Goal: Information Seeking & Learning: Learn about a topic

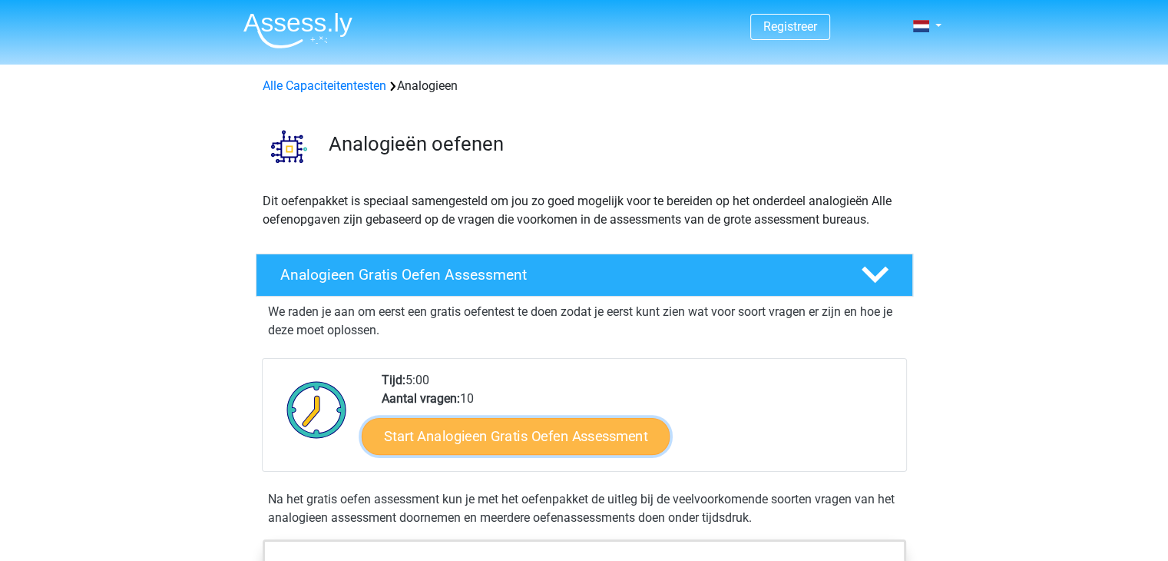
click at [517, 440] on link "Start Analogieen Gratis Oefen Assessment" at bounding box center [516, 435] width 308 height 37
click at [492, 434] on link "Start Analogieen Gratis Oefen Assessment" at bounding box center [516, 435] width 308 height 37
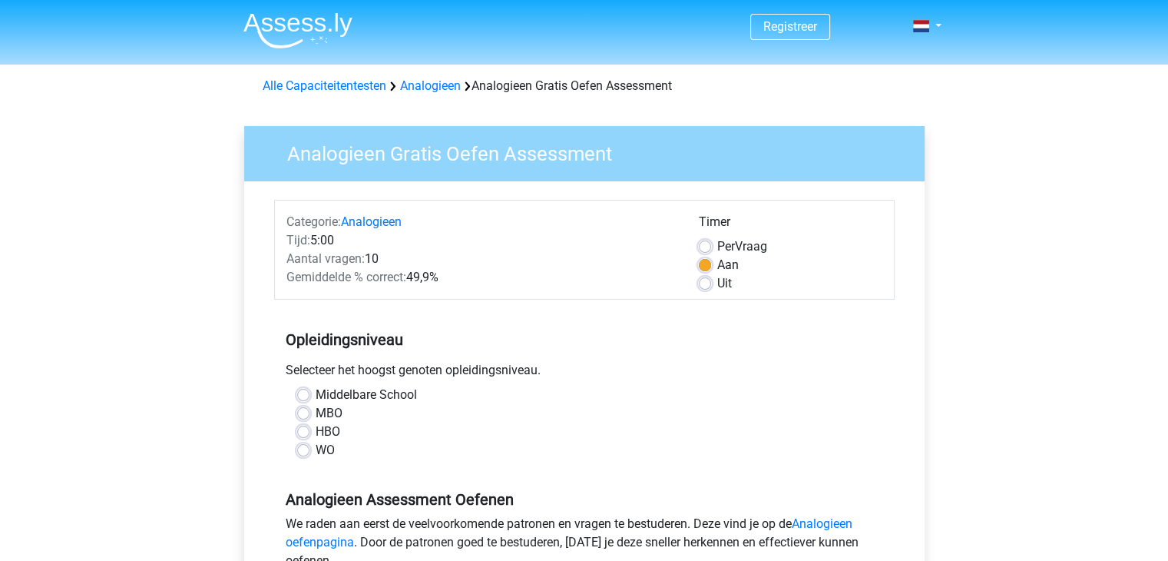
click at [316, 431] on label "HBO" at bounding box center [328, 431] width 25 height 18
click at [303, 431] on input "HBO" at bounding box center [303, 429] width 12 height 15
radio input "true"
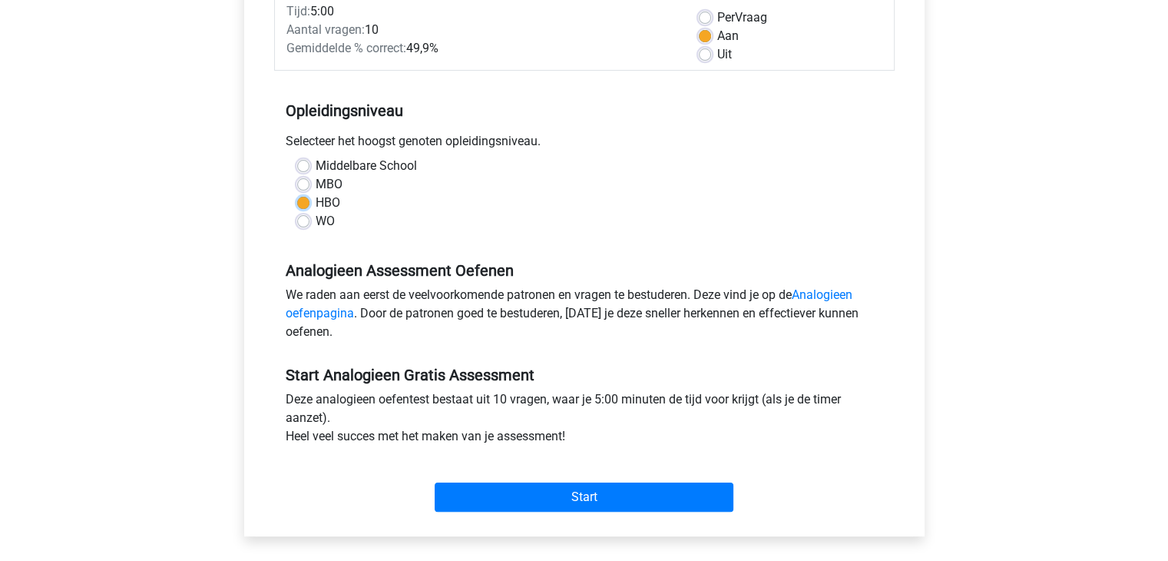
scroll to position [237, 0]
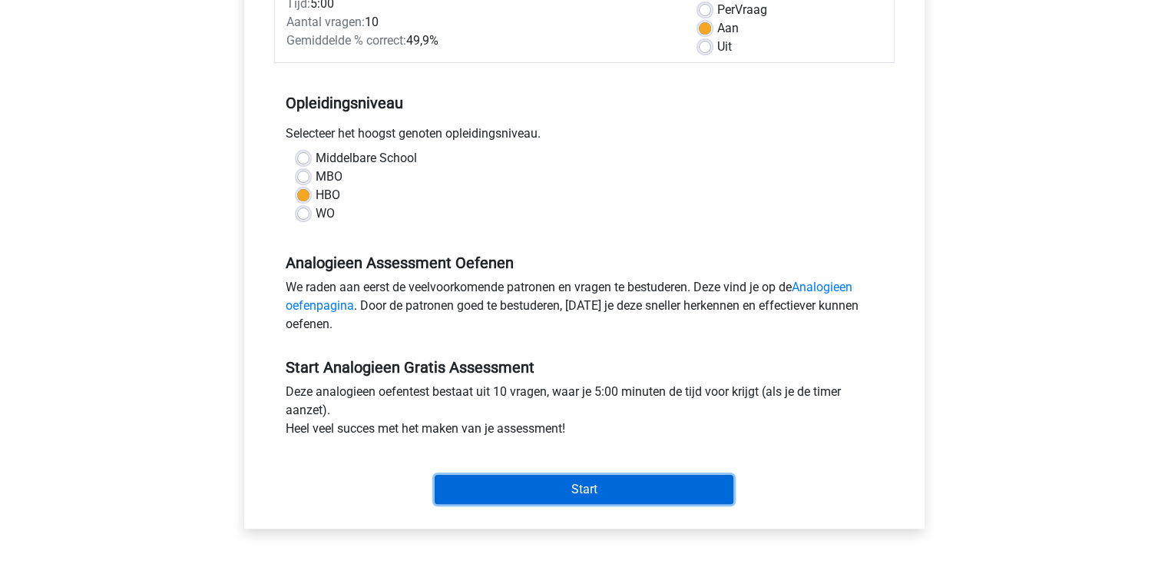
click at [605, 489] on input "Start" at bounding box center [584, 489] width 299 height 29
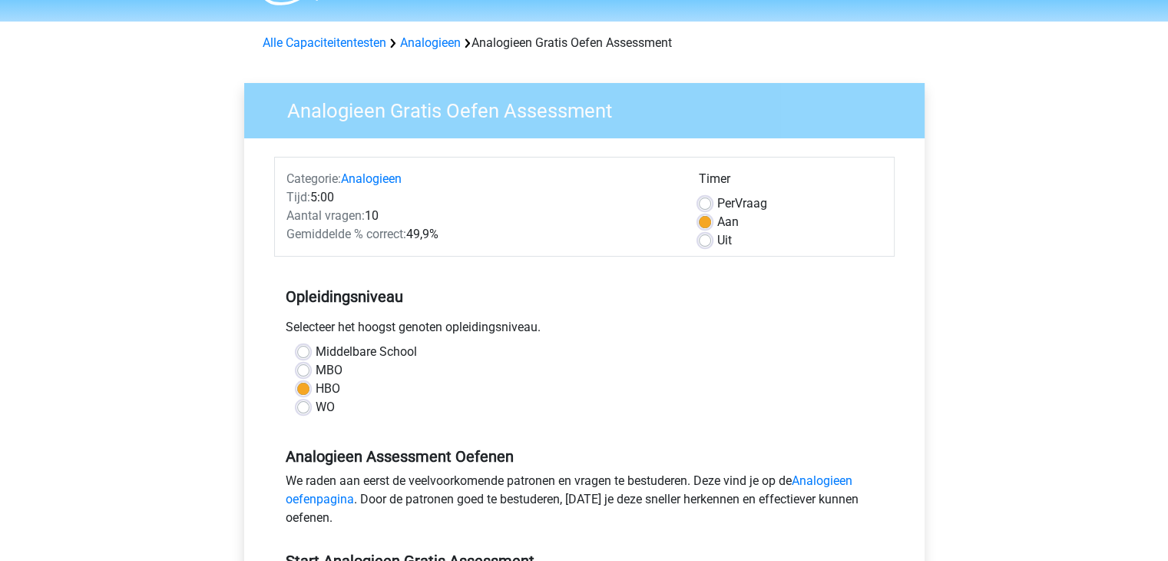
scroll to position [0, 0]
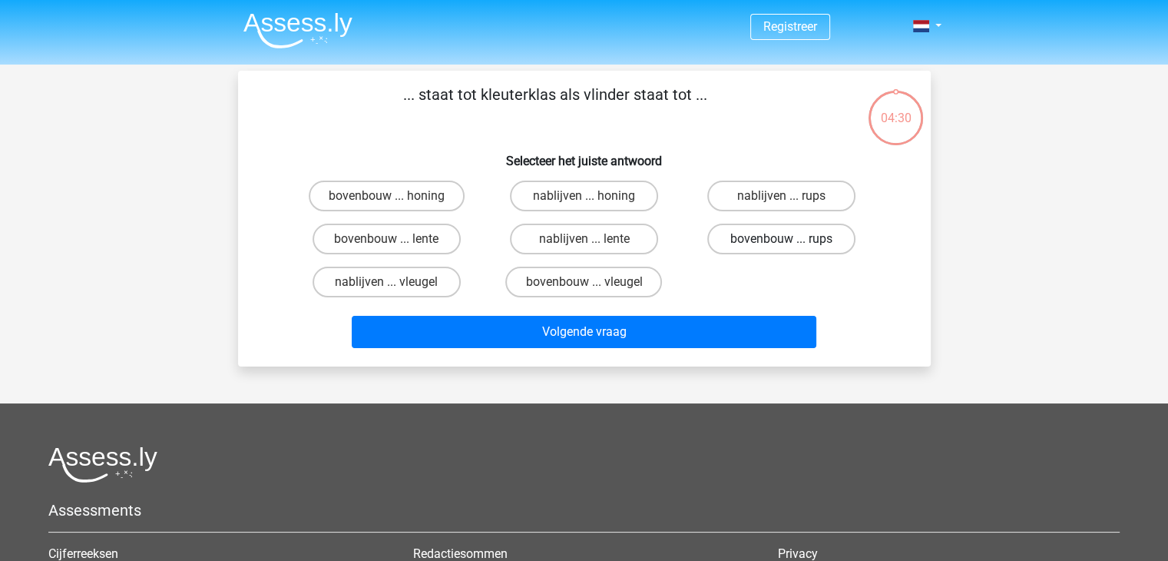
click at [808, 244] on label "bovenbouw ... rups" at bounding box center [781, 239] width 148 height 31
click at [792, 244] on input "bovenbouw ... rups" at bounding box center [787, 244] width 10 height 10
radio input "true"
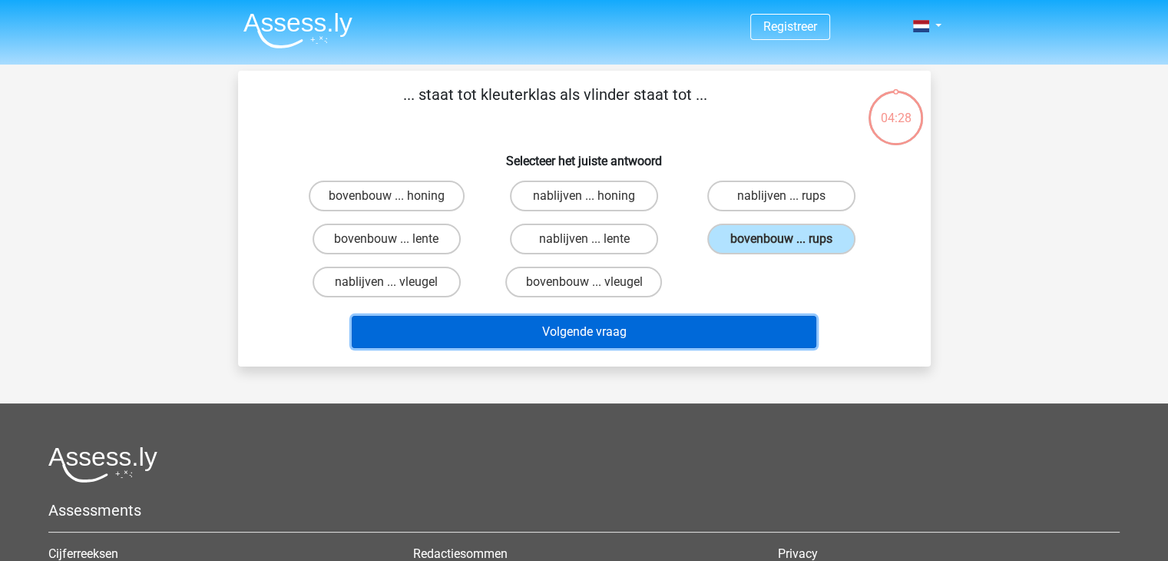
click at [654, 336] on button "Volgende vraag" at bounding box center [584, 332] width 465 height 32
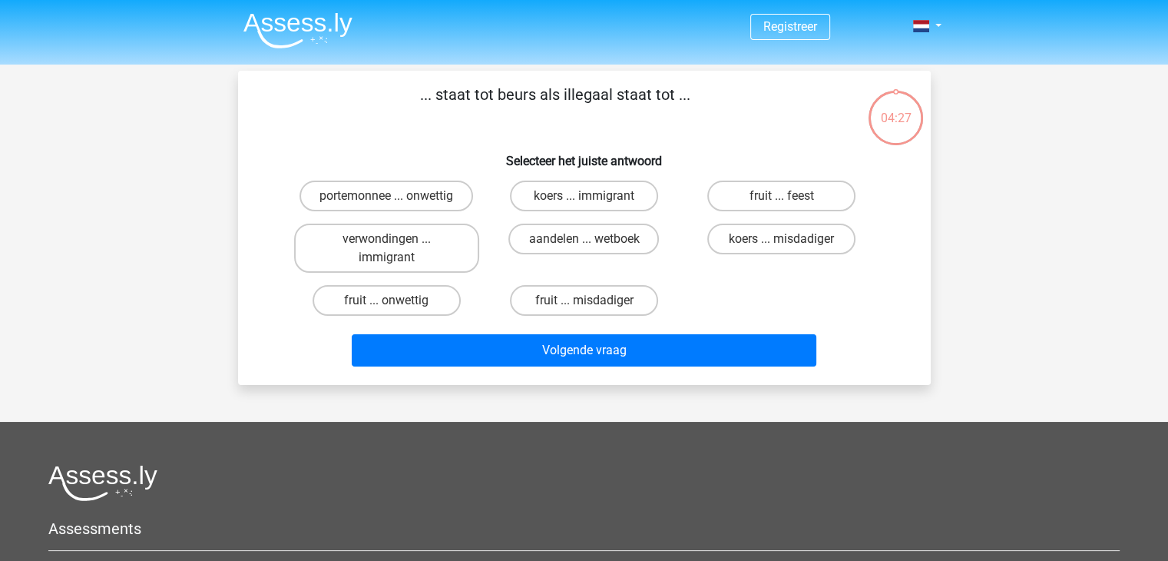
scroll to position [71, 0]
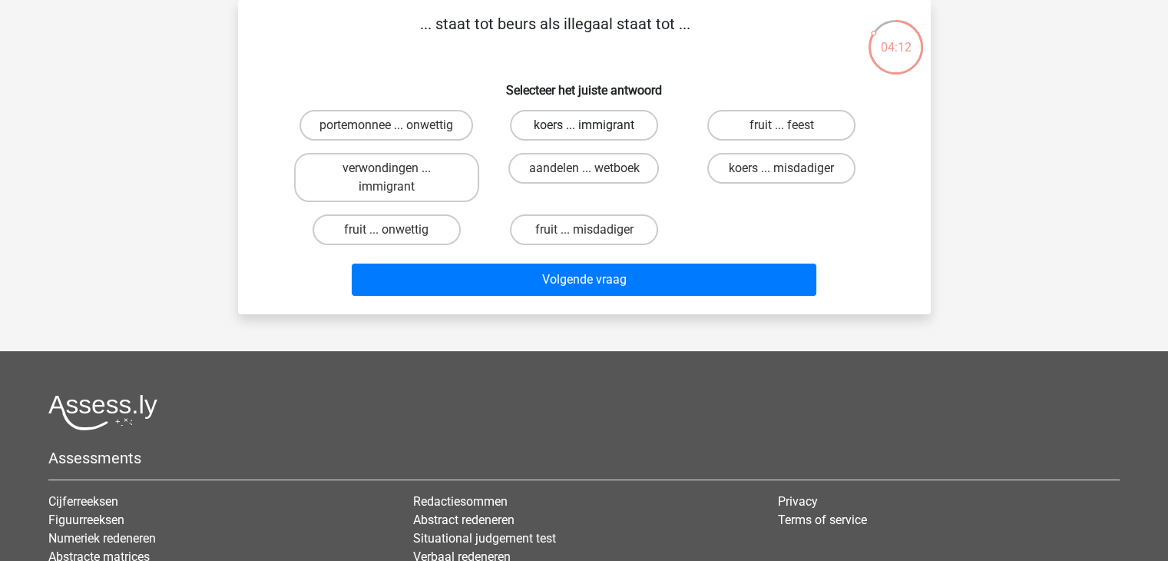
click at [581, 125] on label "koers ... immigrant" at bounding box center [584, 125] width 148 height 31
click at [584, 125] on input "koers ... immigrant" at bounding box center [589, 130] width 10 height 10
radio input "true"
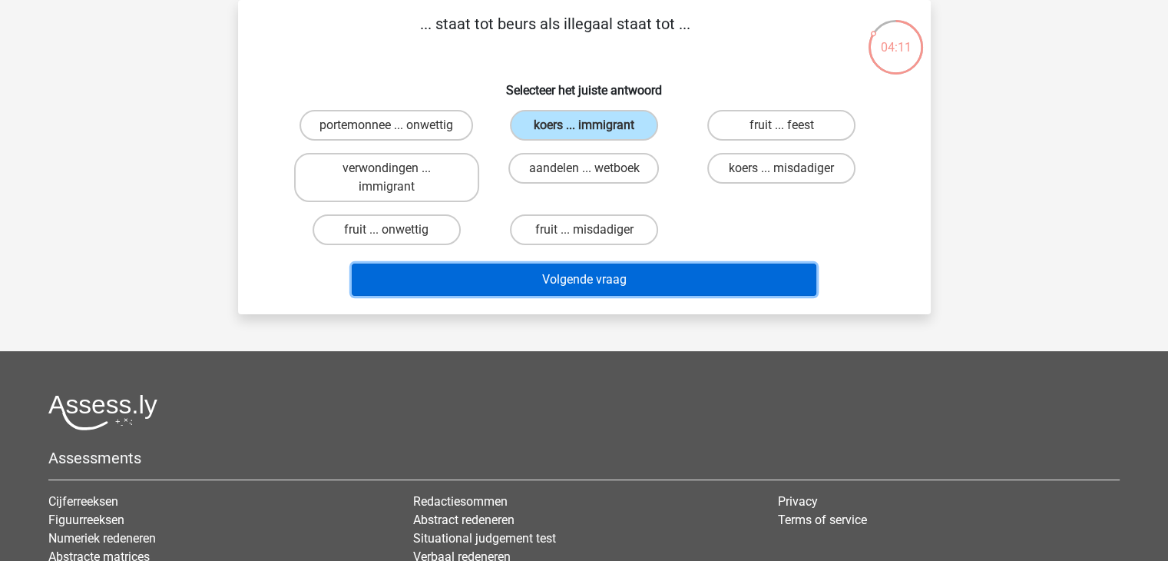
click at [590, 277] on button "Volgende vraag" at bounding box center [584, 279] width 465 height 32
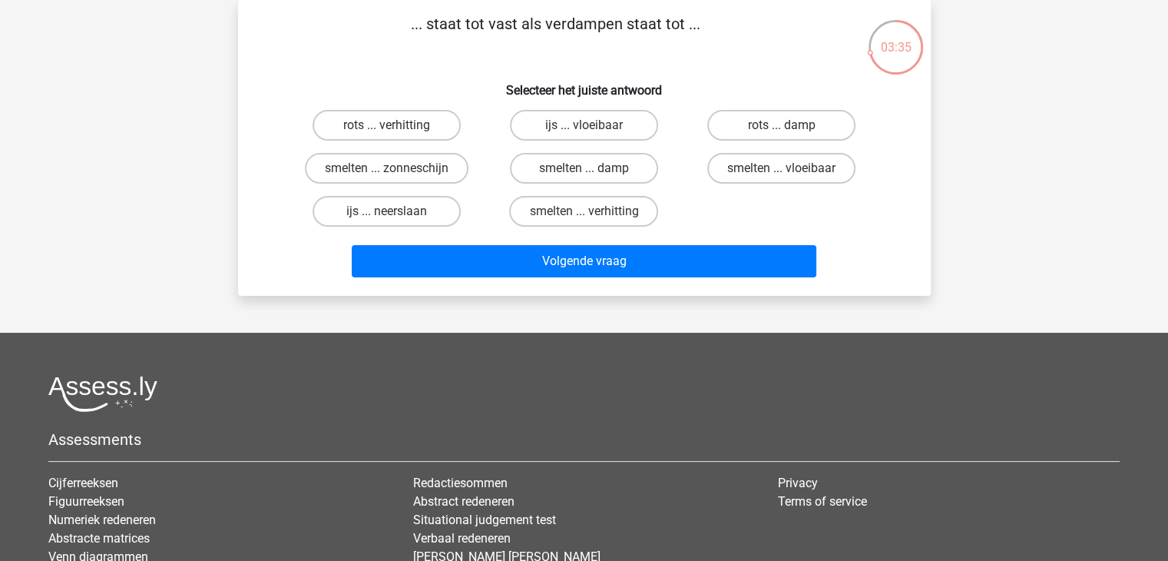
click at [593, 171] on input "smelten ... damp" at bounding box center [589, 173] width 10 height 10
radio input "true"
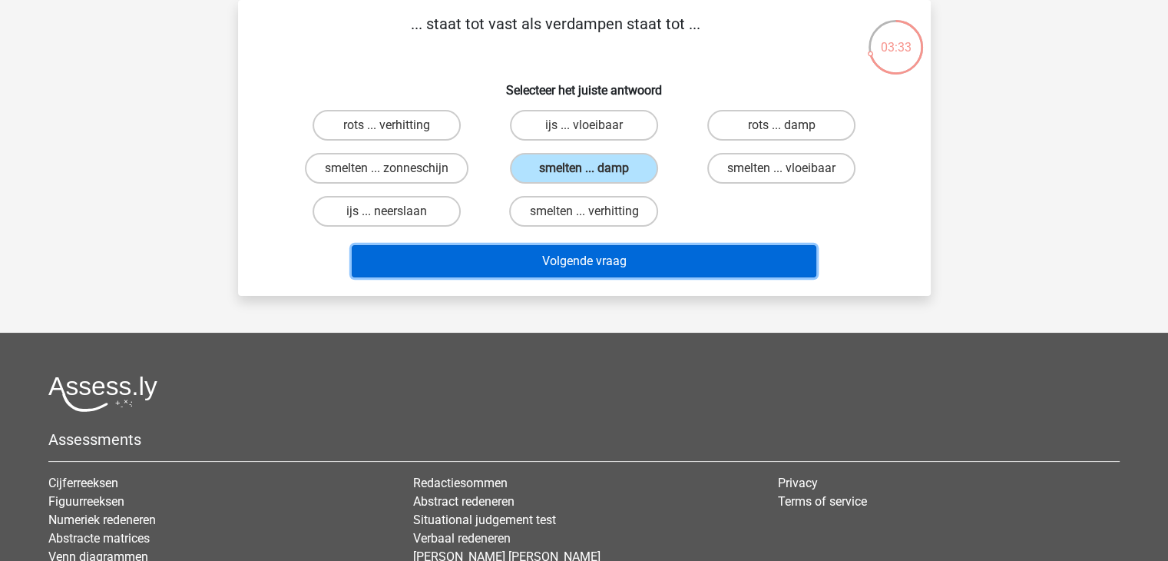
click at [621, 263] on button "Volgende vraag" at bounding box center [584, 261] width 465 height 32
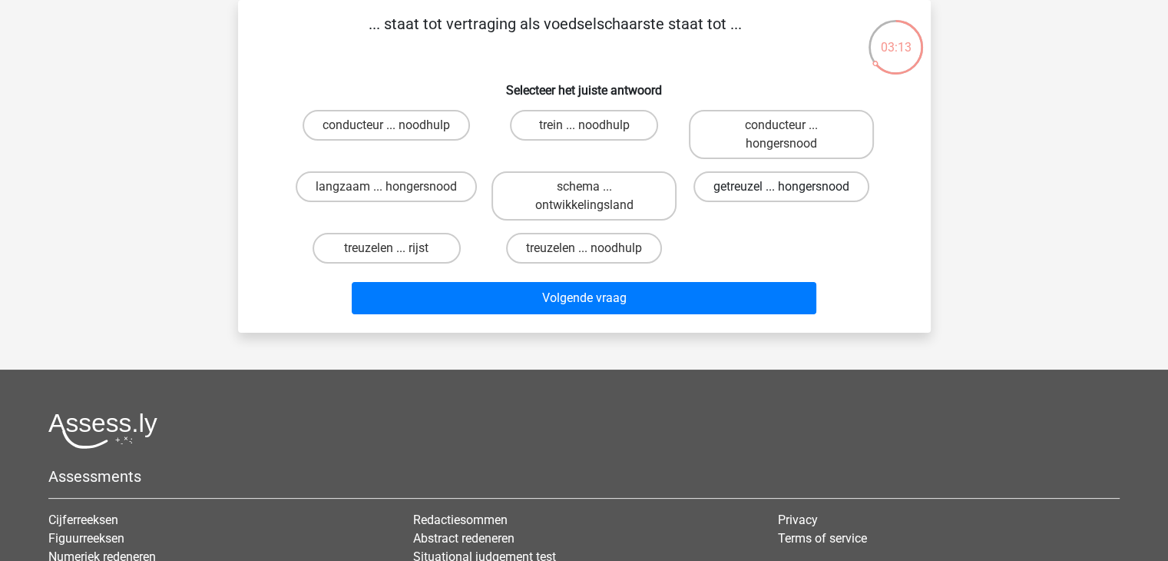
click at [805, 180] on label "getreuzel ... hongersnood" at bounding box center [782, 186] width 176 height 31
click at [792, 187] on input "getreuzel ... hongersnood" at bounding box center [787, 192] width 10 height 10
radio input "true"
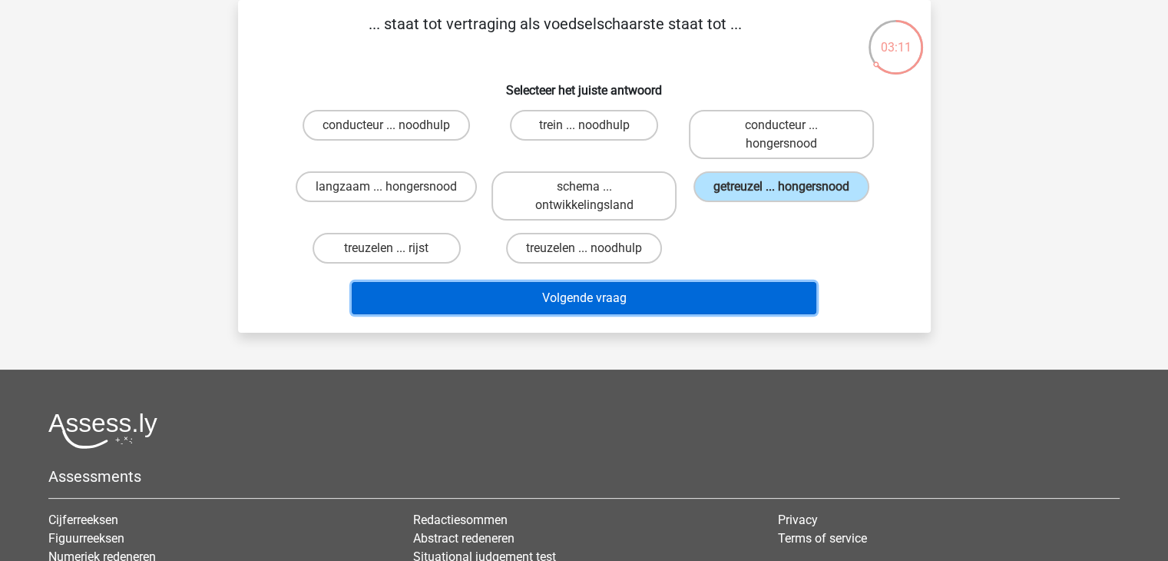
click at [625, 296] on button "Volgende vraag" at bounding box center [584, 298] width 465 height 32
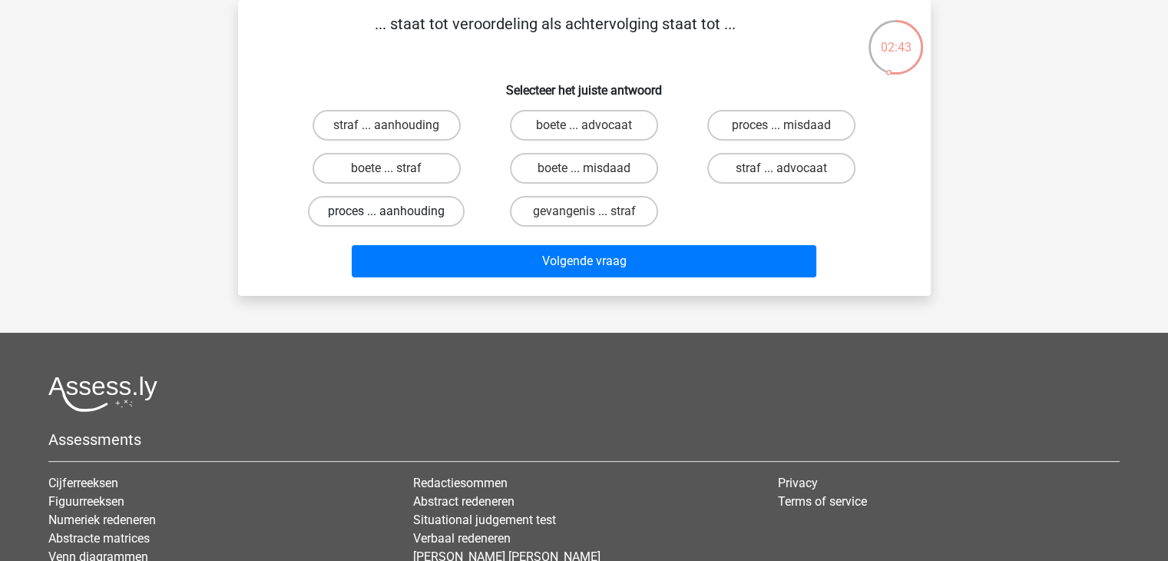
click at [427, 213] on label "proces ... aanhouding" at bounding box center [386, 211] width 157 height 31
click at [396, 213] on input "proces ... aanhouding" at bounding box center [391, 216] width 10 height 10
radio input "true"
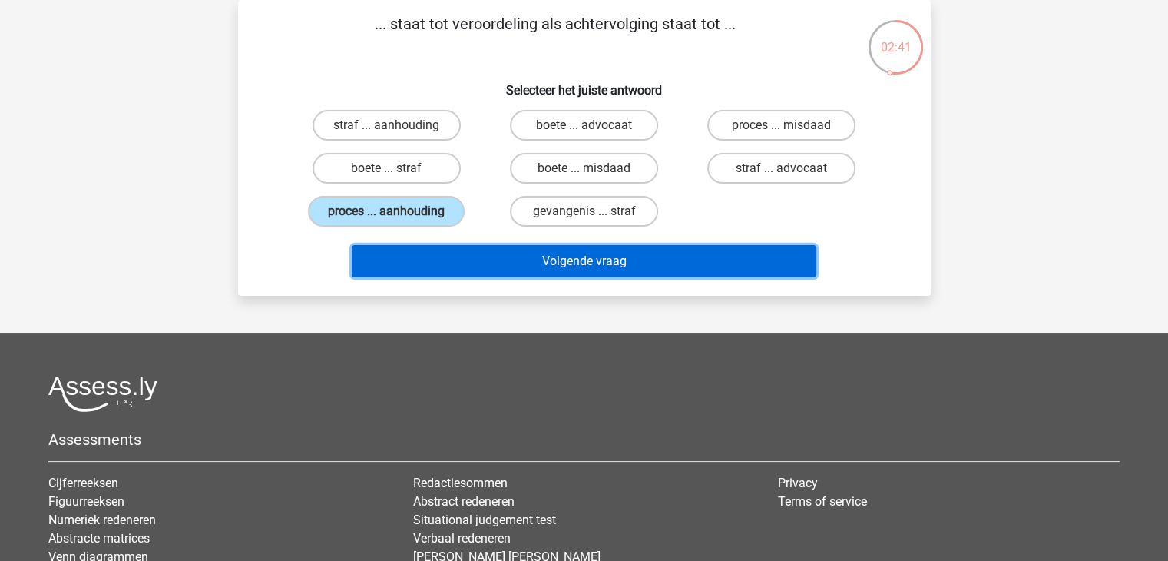
click at [605, 263] on button "Volgende vraag" at bounding box center [584, 261] width 465 height 32
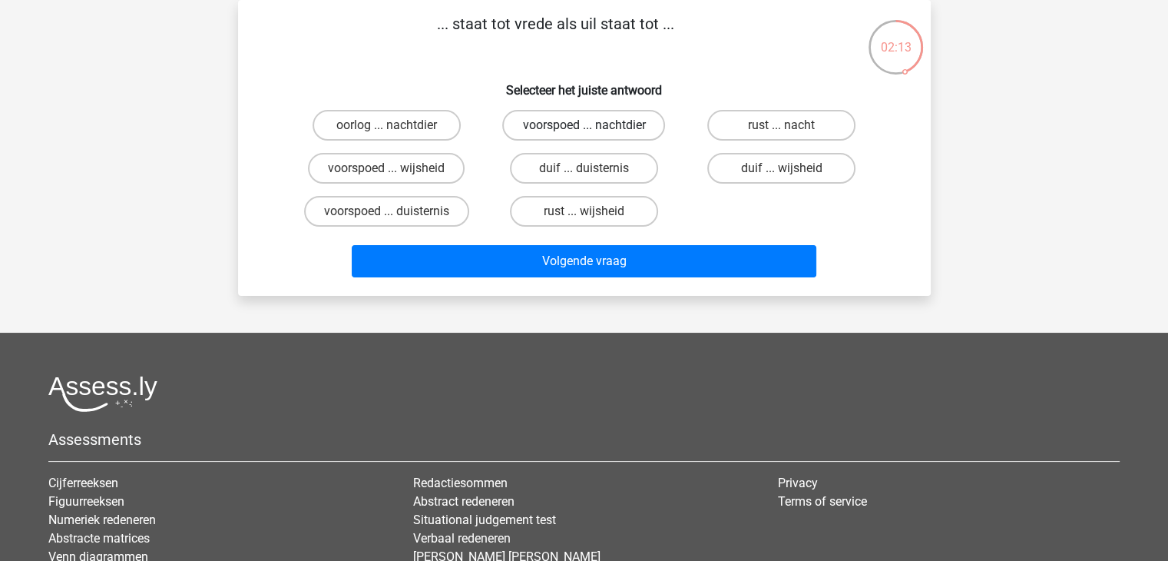
click at [631, 124] on label "voorspoed ... nachtdier" at bounding box center [583, 125] width 163 height 31
click at [594, 125] on input "voorspoed ... nachtdier" at bounding box center [589, 130] width 10 height 10
radio input "true"
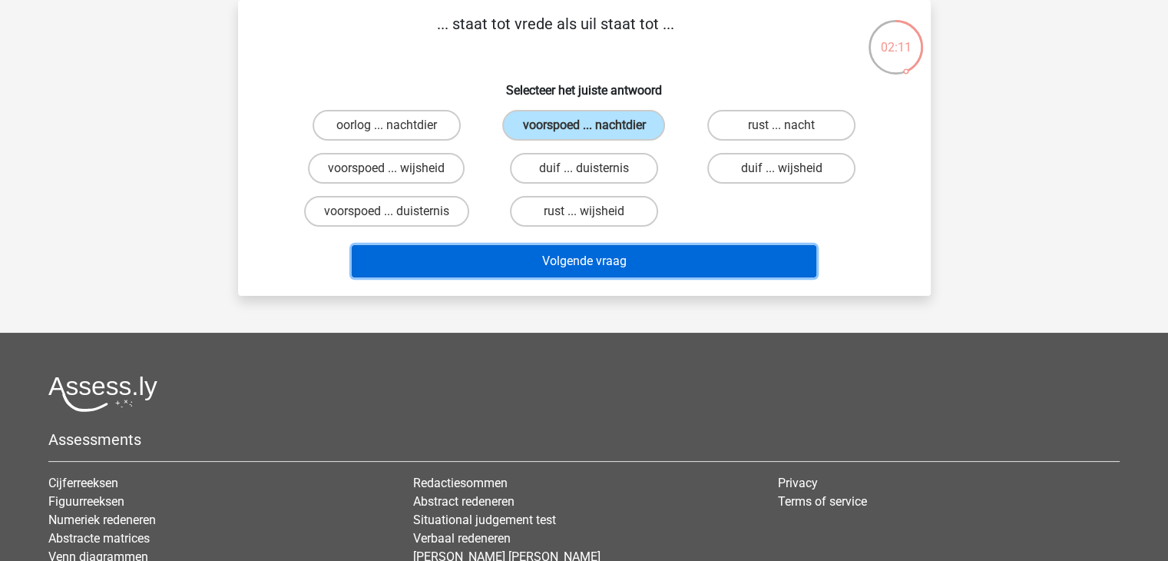
click at [628, 260] on button "Volgende vraag" at bounding box center [584, 261] width 465 height 32
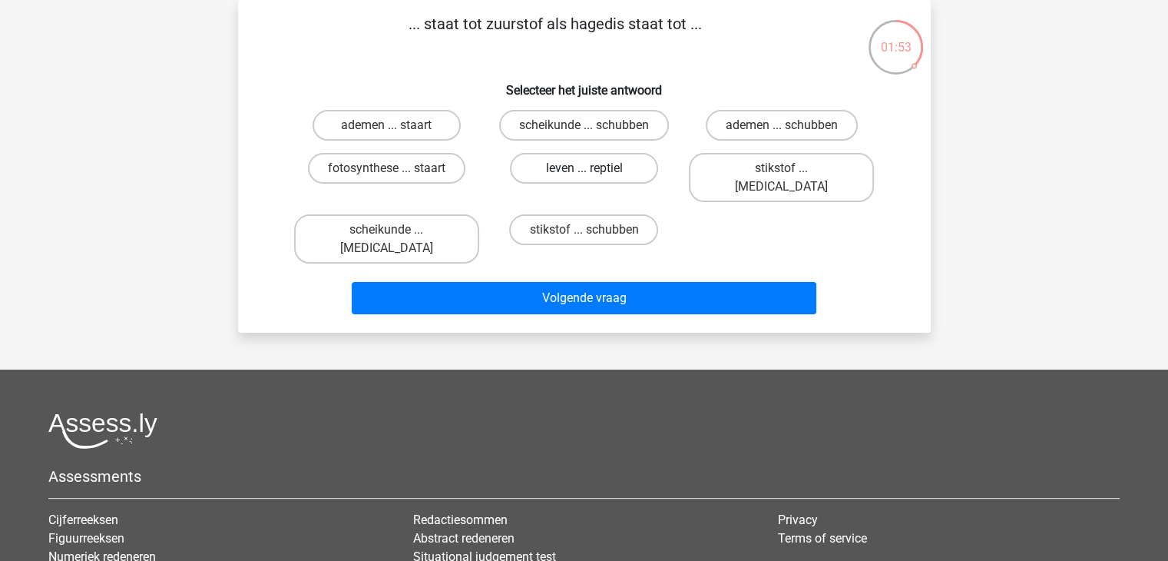
click at [614, 166] on label "leven ... reptiel" at bounding box center [584, 168] width 148 height 31
click at [594, 168] on input "leven ... reptiel" at bounding box center [589, 173] width 10 height 10
radio input "true"
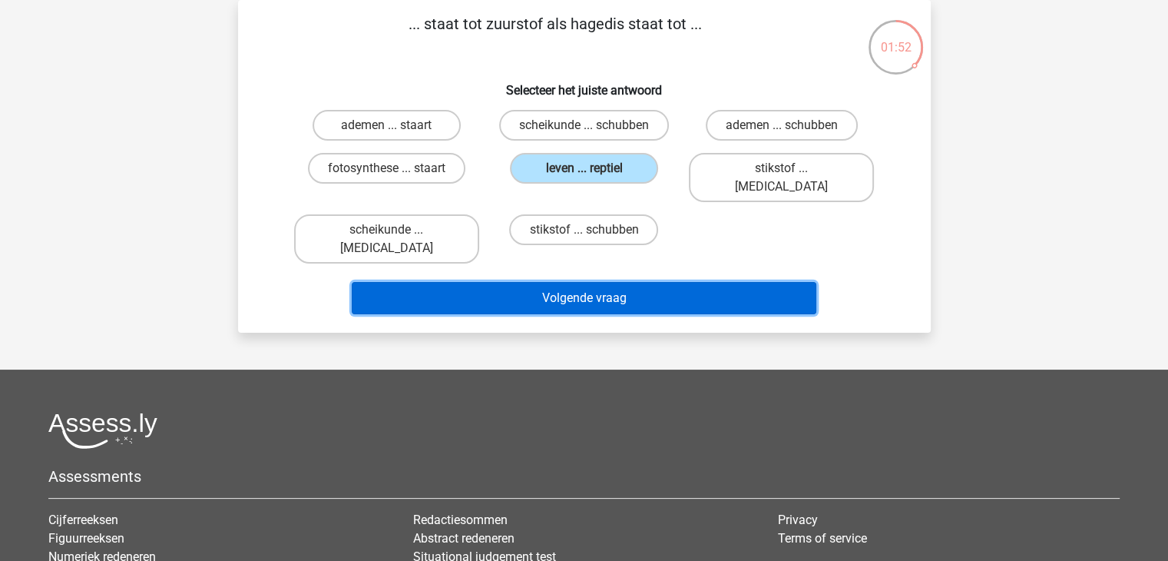
click at [629, 282] on button "Volgende vraag" at bounding box center [584, 298] width 465 height 32
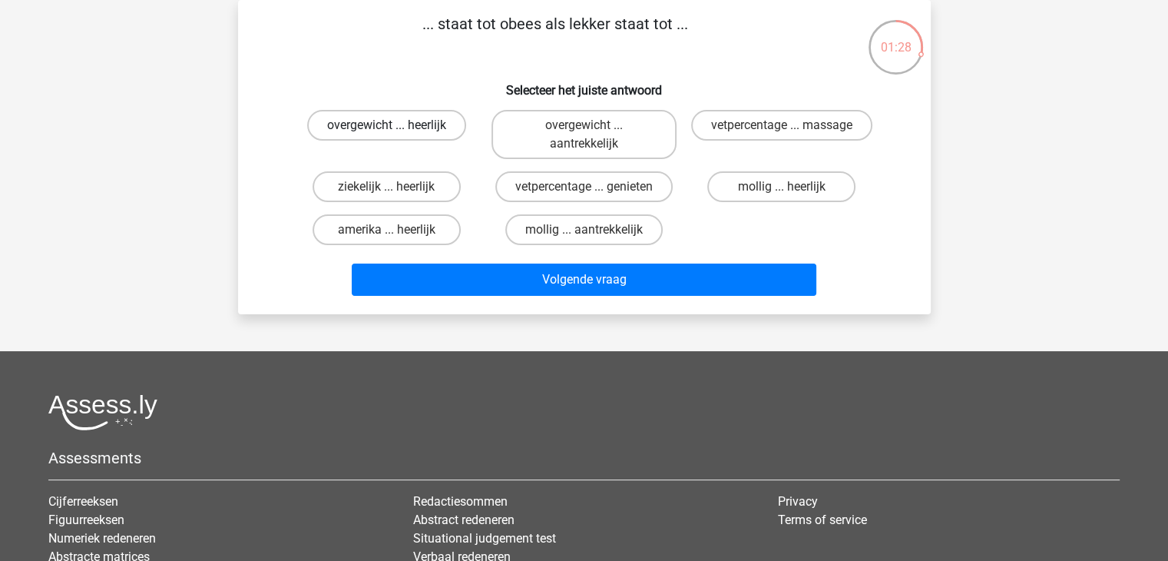
click at [383, 125] on label "overgewicht ... heerlijk" at bounding box center [386, 125] width 159 height 31
click at [386, 125] on input "overgewicht ... heerlijk" at bounding box center [391, 130] width 10 height 10
radio input "true"
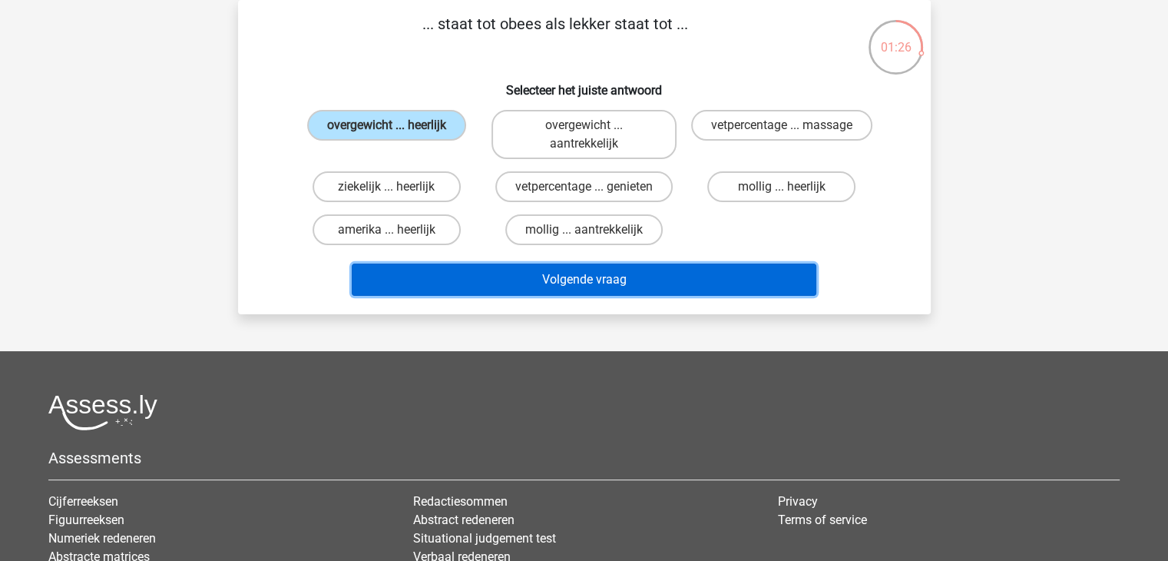
click at [641, 274] on button "Volgende vraag" at bounding box center [584, 279] width 465 height 32
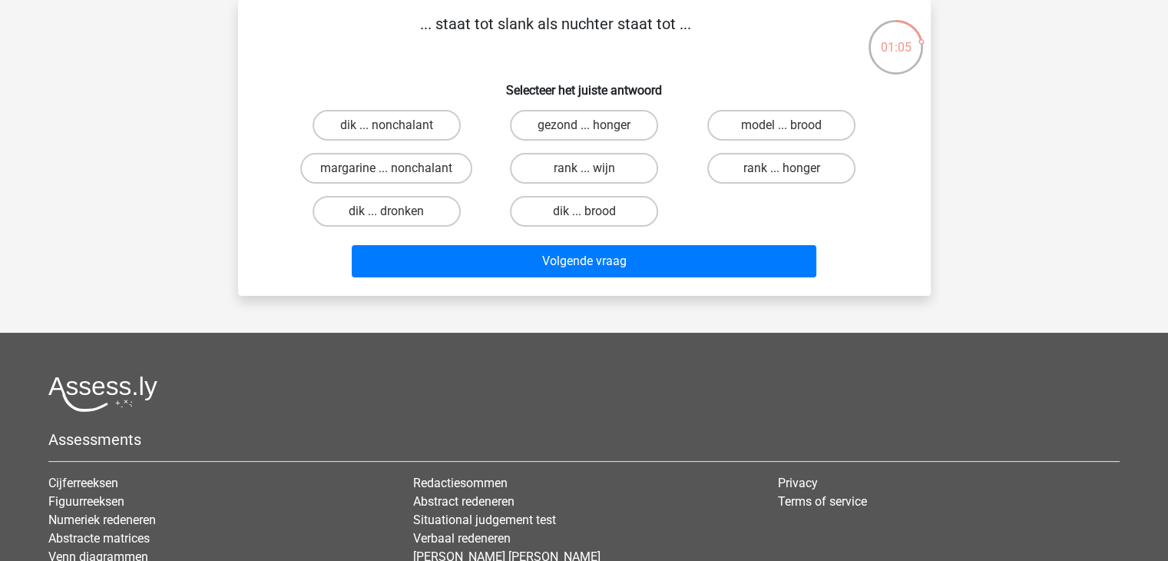
click at [593, 130] on input "gezond ... honger" at bounding box center [589, 130] width 10 height 10
radio input "true"
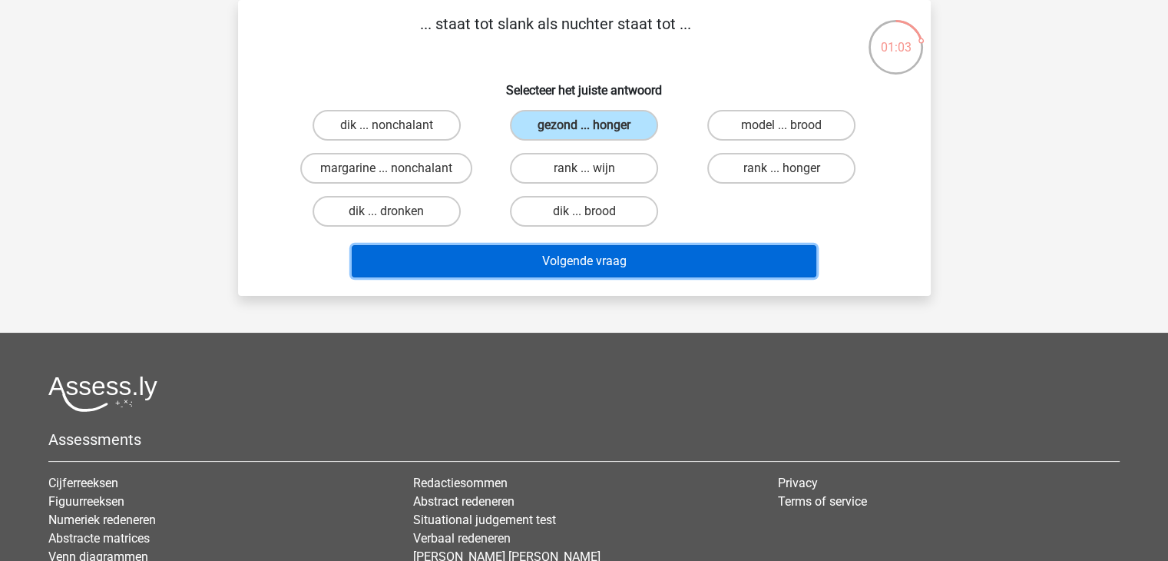
click at [608, 267] on button "Volgende vraag" at bounding box center [584, 261] width 465 height 32
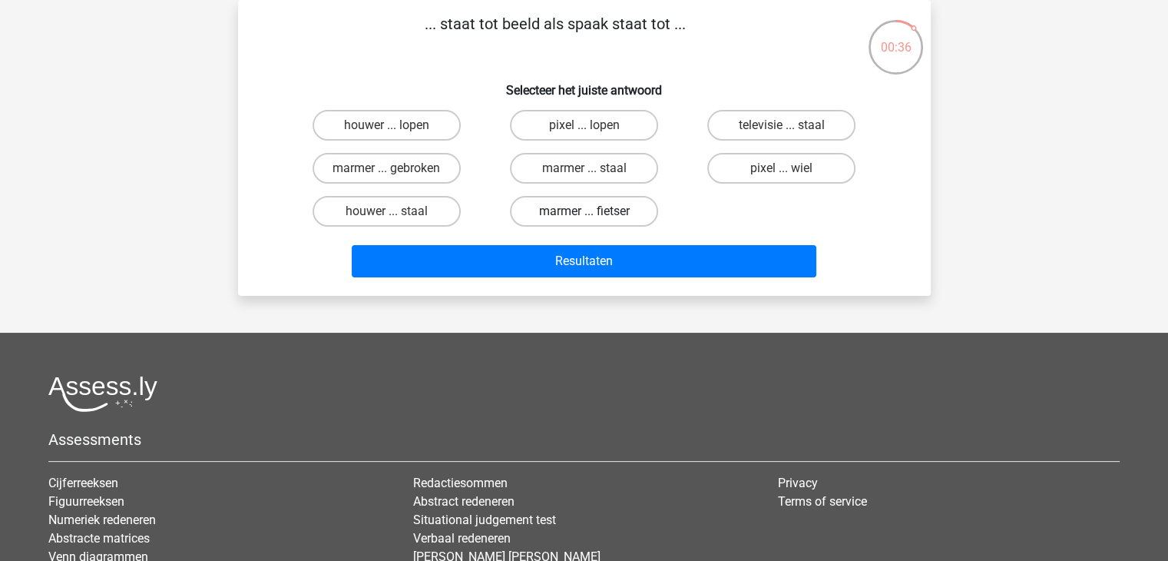
click at [569, 212] on label "marmer ... fietser" at bounding box center [584, 211] width 148 height 31
click at [584, 212] on input "marmer ... fietser" at bounding box center [589, 216] width 10 height 10
radio input "true"
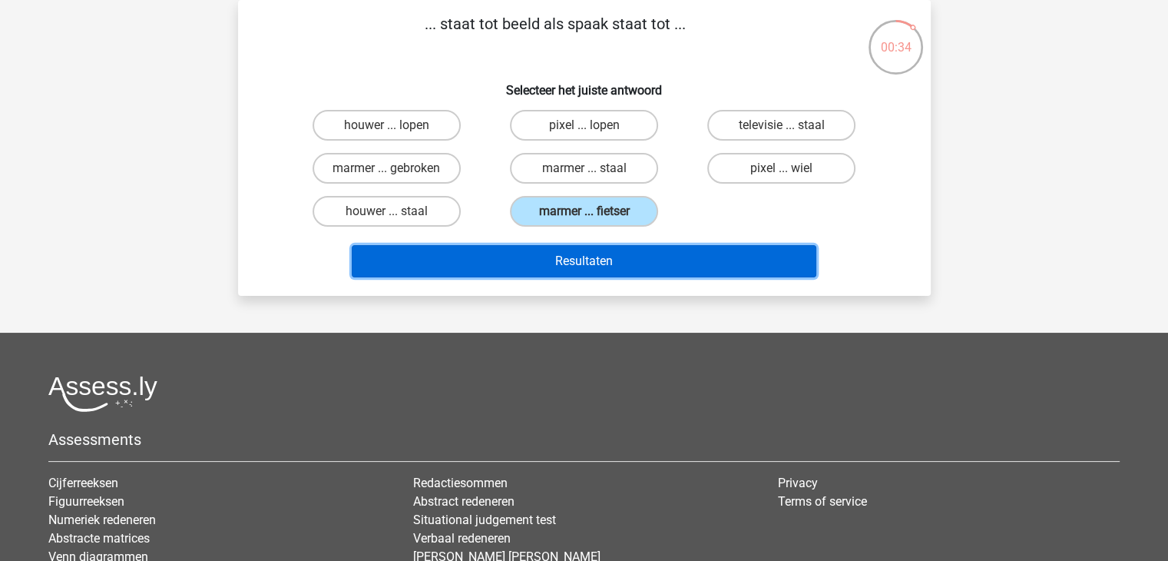
click at [575, 259] on button "Resultaten" at bounding box center [584, 261] width 465 height 32
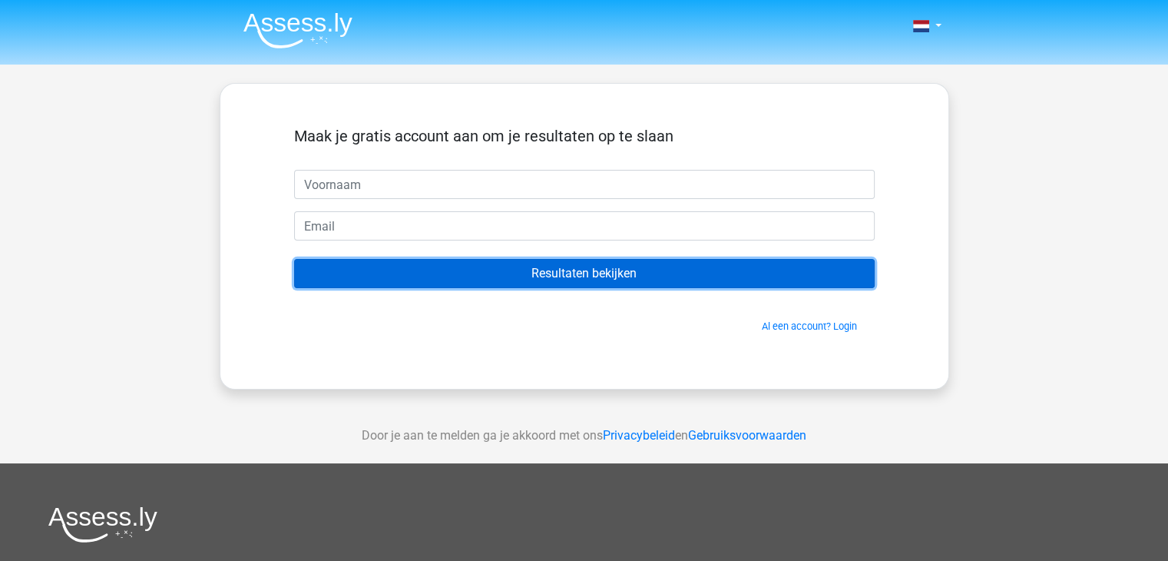
click at [626, 273] on input "Resultaten bekijken" at bounding box center [584, 273] width 581 height 29
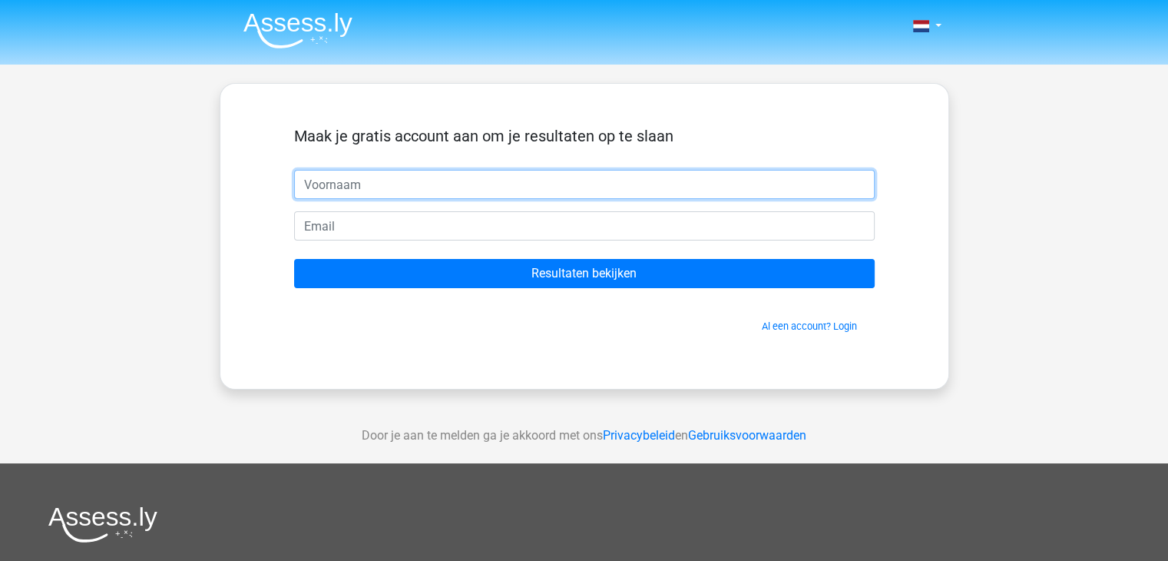
click at [625, 179] on input "text" at bounding box center [584, 184] width 581 height 29
type input "Stefanie"
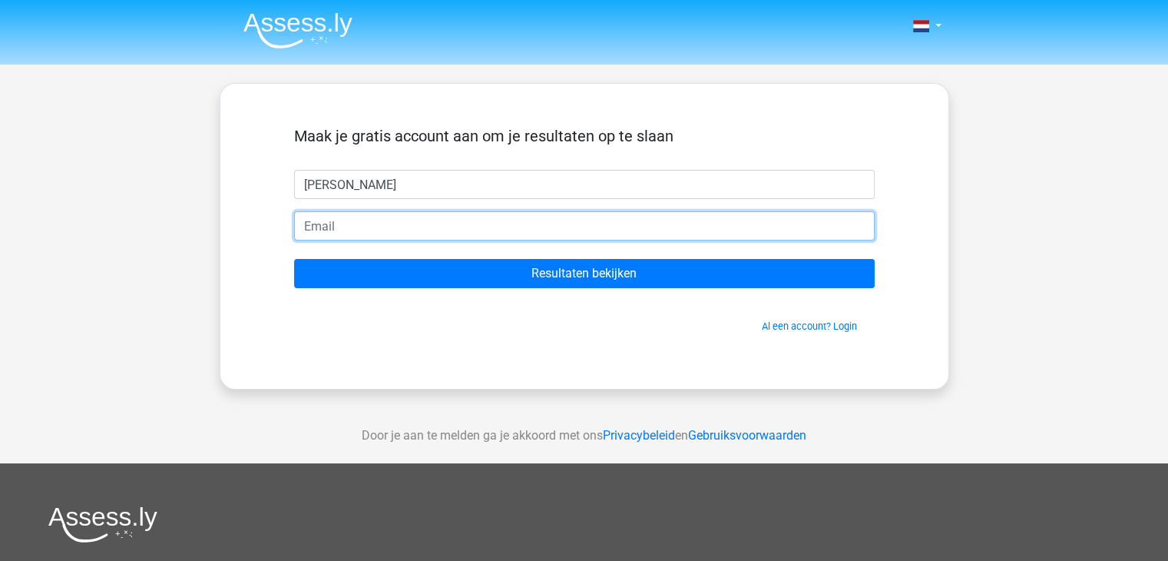
click at [566, 219] on input "email" at bounding box center [584, 225] width 581 height 29
type input "stefanielataire@hotmail.com"
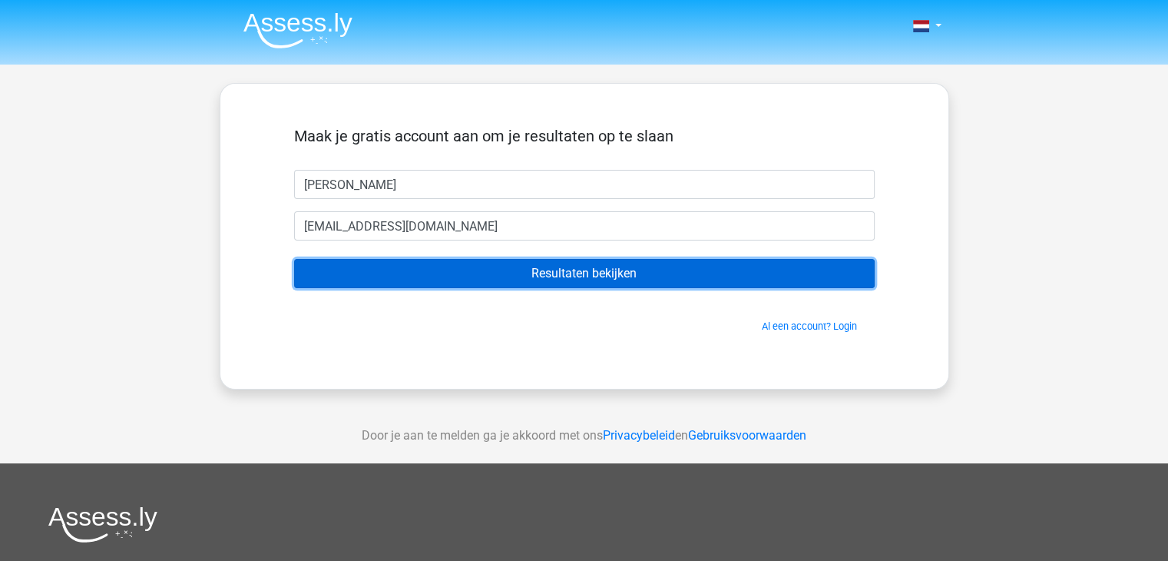
click at [612, 263] on input "Resultaten bekijken" at bounding box center [584, 273] width 581 height 29
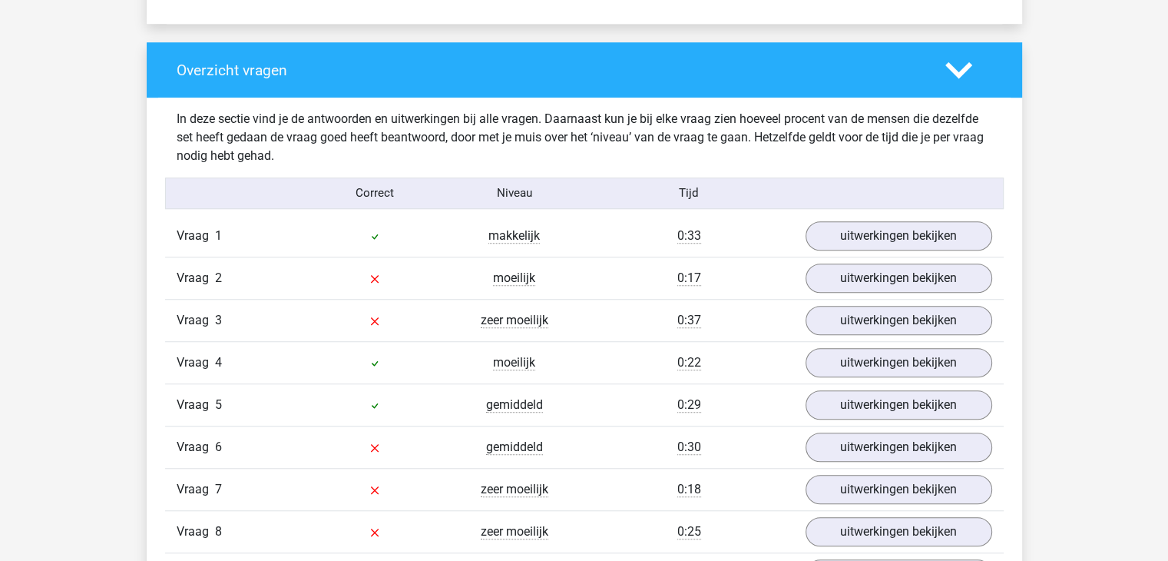
scroll to position [1064, 0]
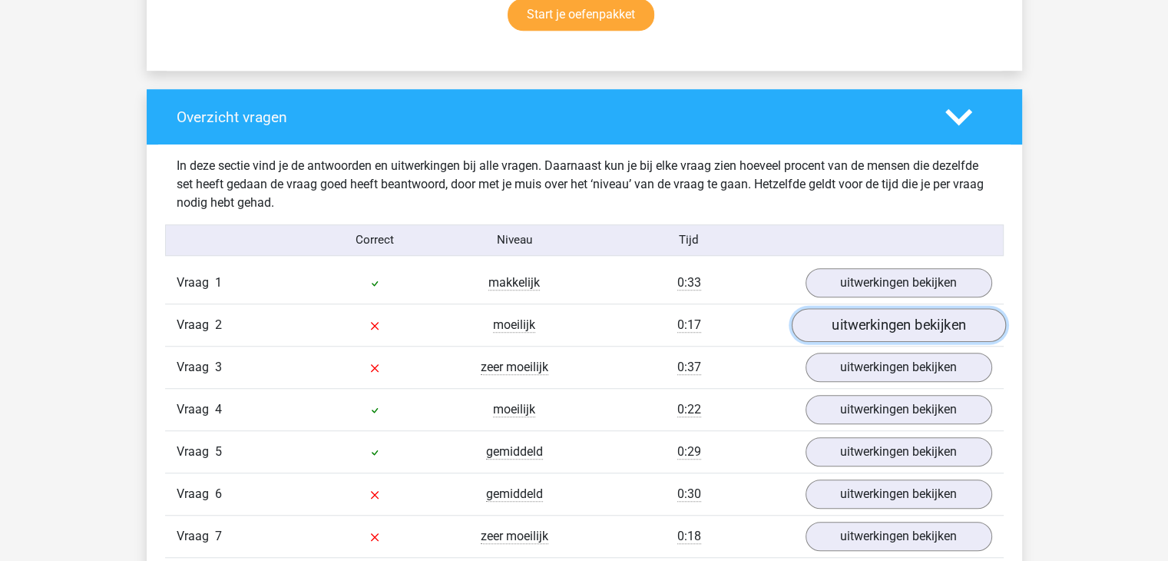
click at [918, 323] on link "uitwerkingen bekijken" at bounding box center [898, 325] width 214 height 34
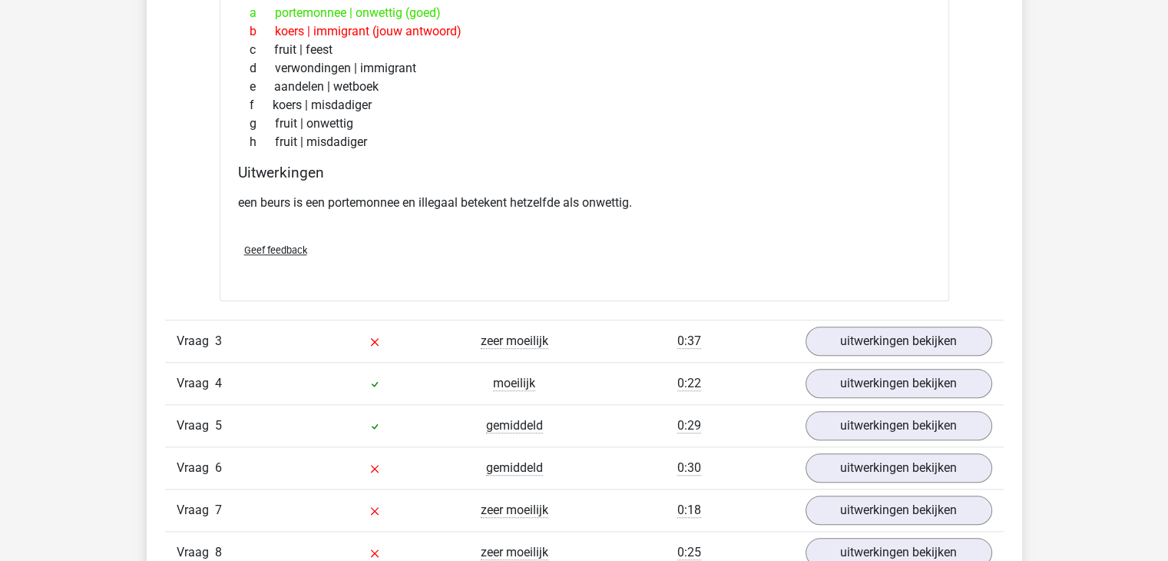
scroll to position [1505, 0]
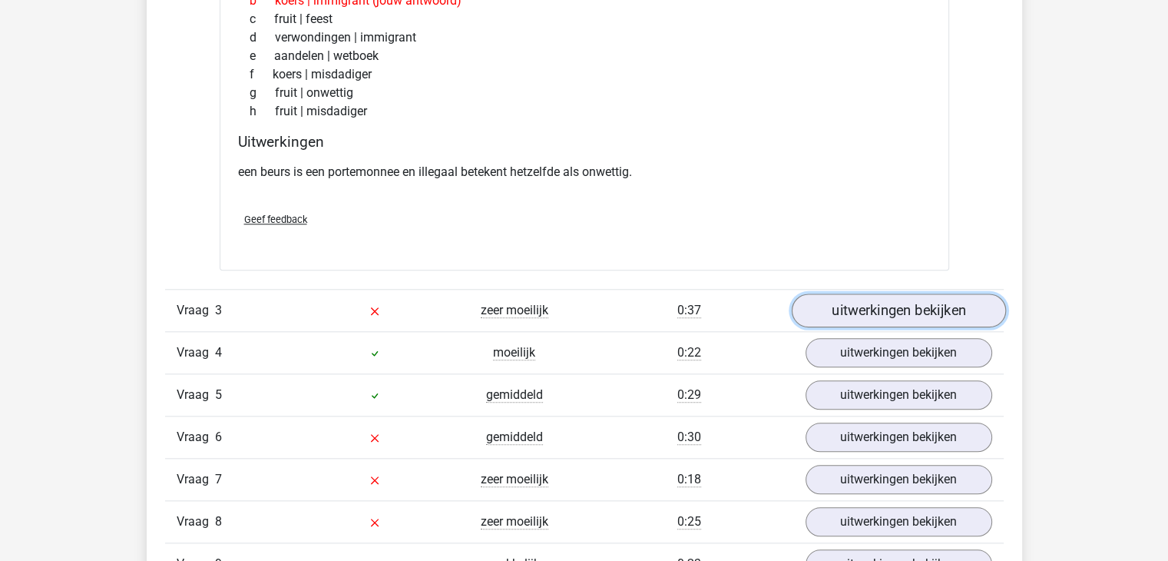
click at [879, 297] on link "uitwerkingen bekijken" at bounding box center [898, 310] width 214 height 34
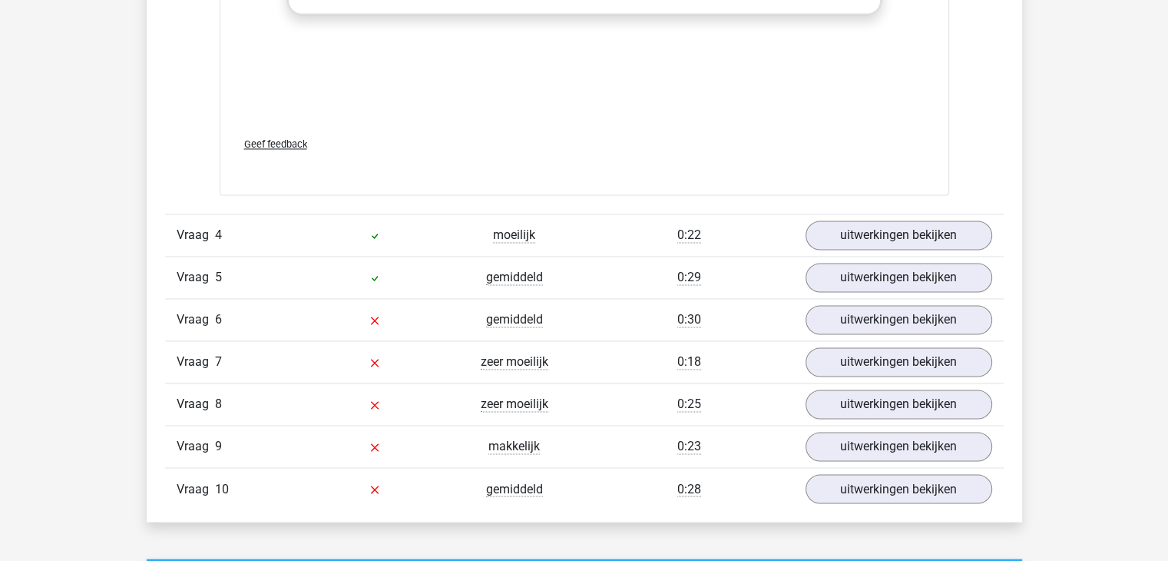
scroll to position [2458, 0]
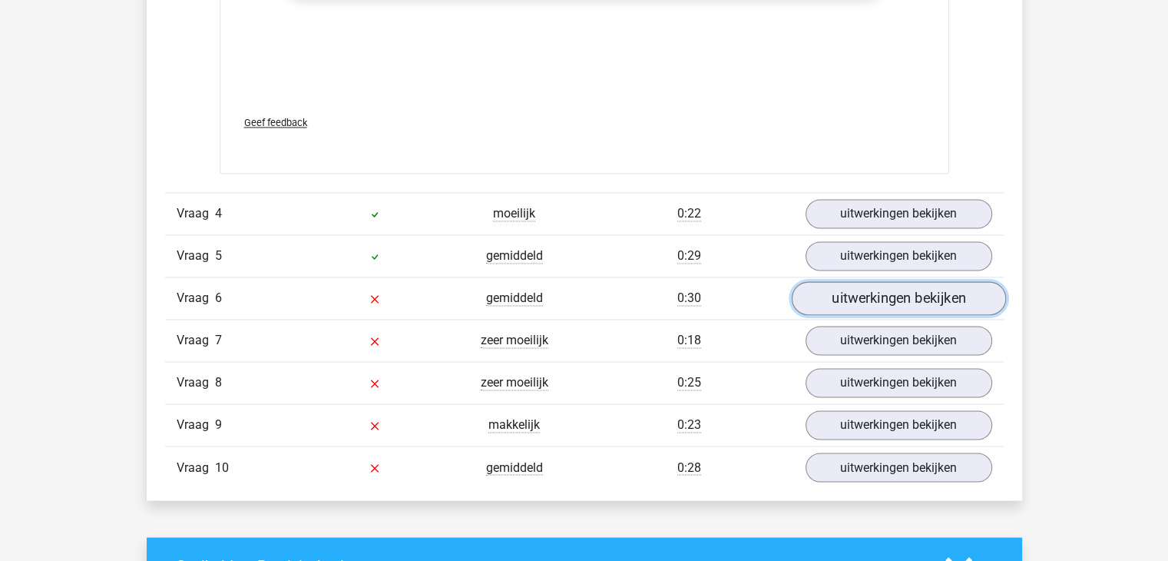
click at [912, 290] on link "uitwerkingen bekijken" at bounding box center [898, 299] width 214 height 34
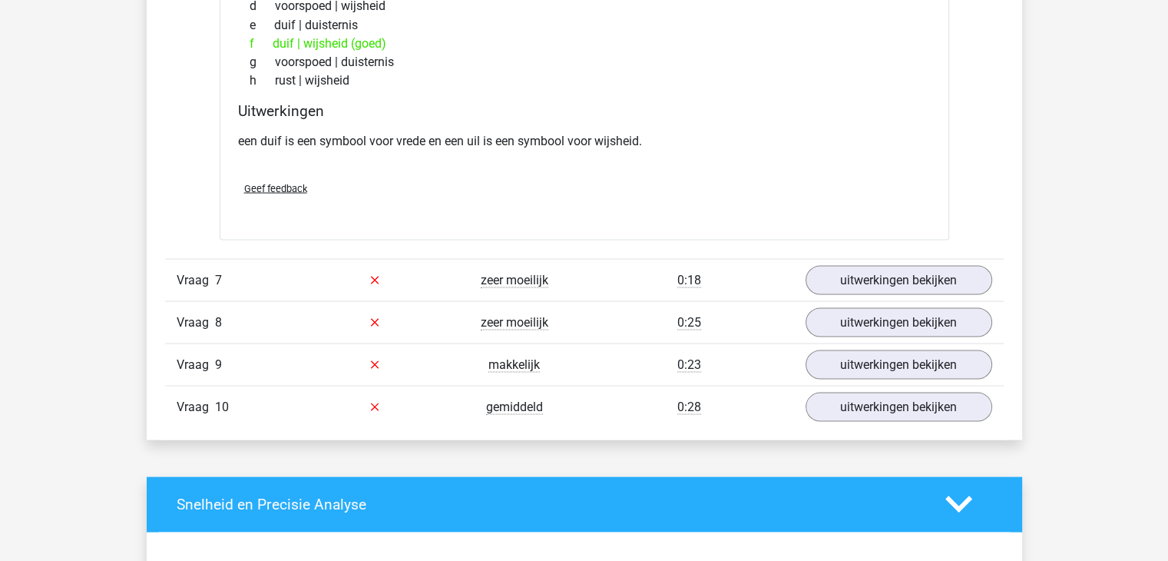
scroll to position [2915, 0]
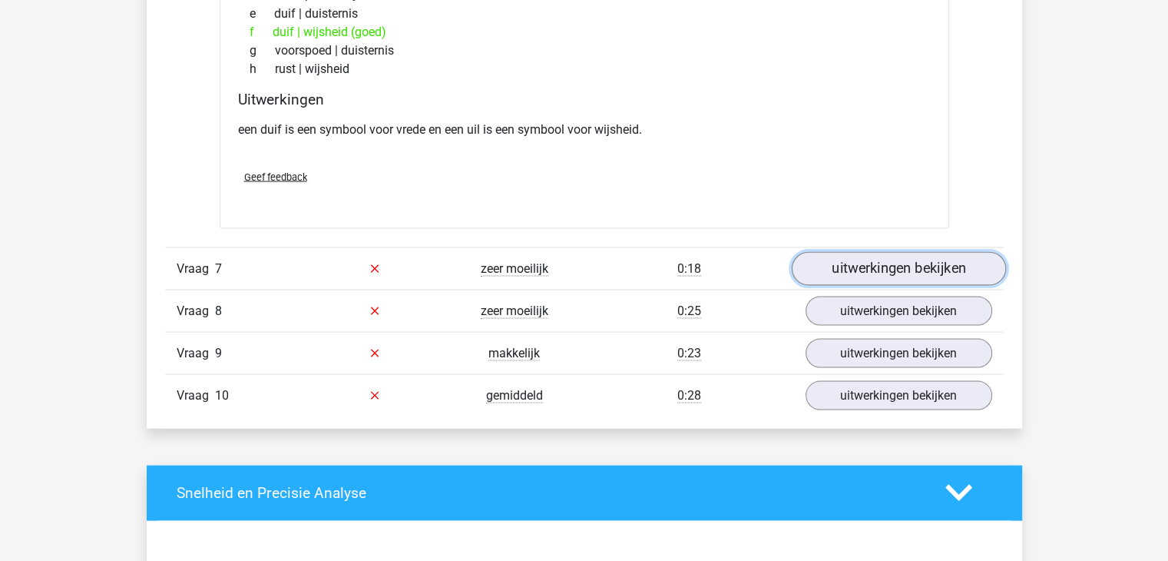
click at [922, 259] on link "uitwerkingen bekijken" at bounding box center [898, 268] width 214 height 34
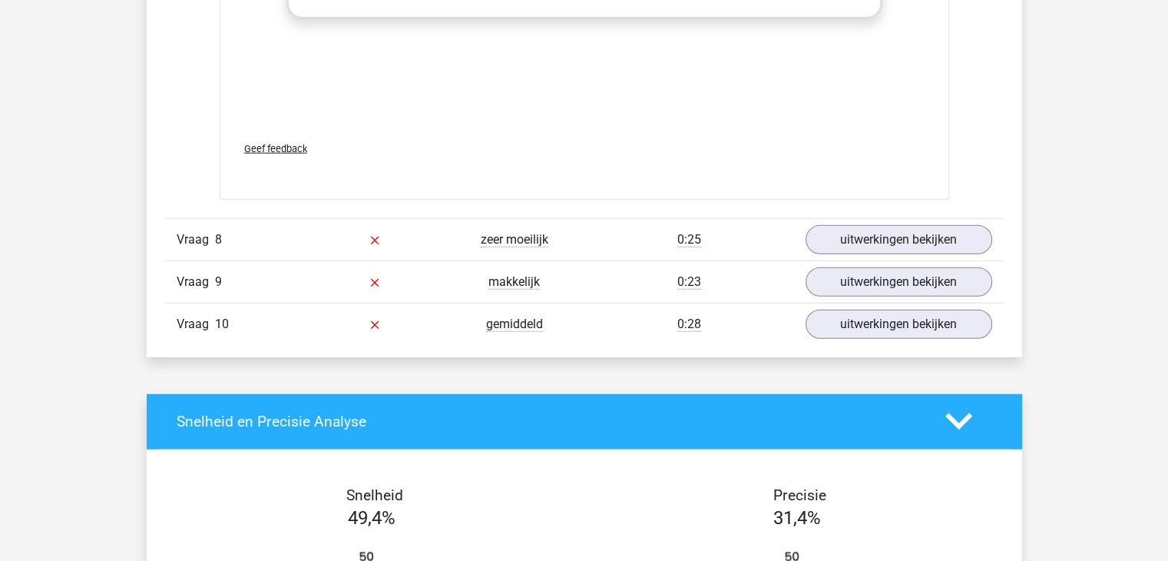
scroll to position [3813, 0]
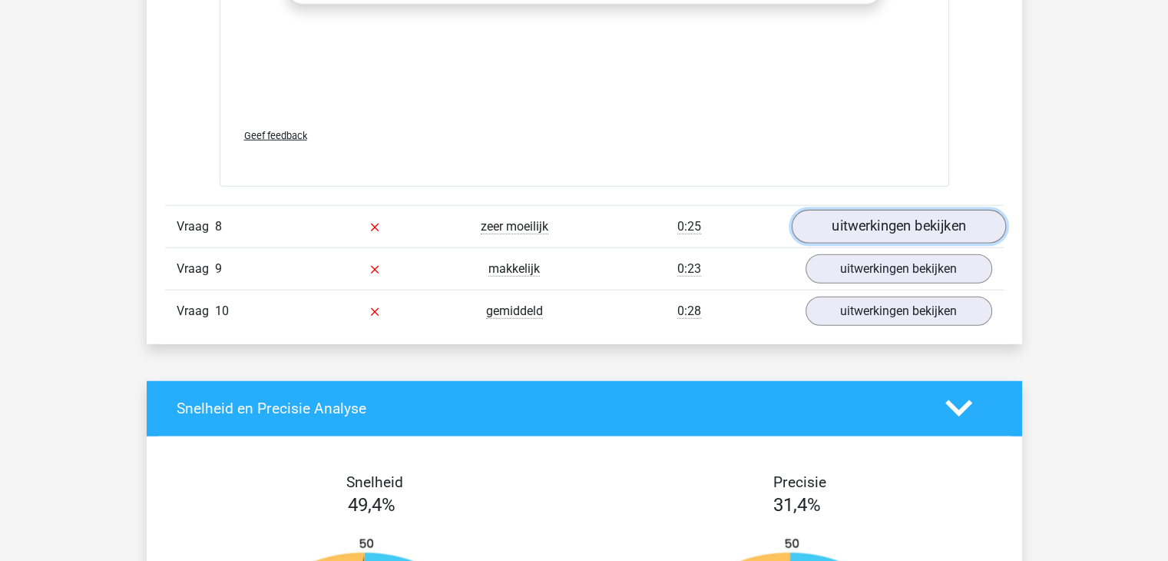
click at [903, 219] on link "uitwerkingen bekijken" at bounding box center [898, 227] width 214 height 34
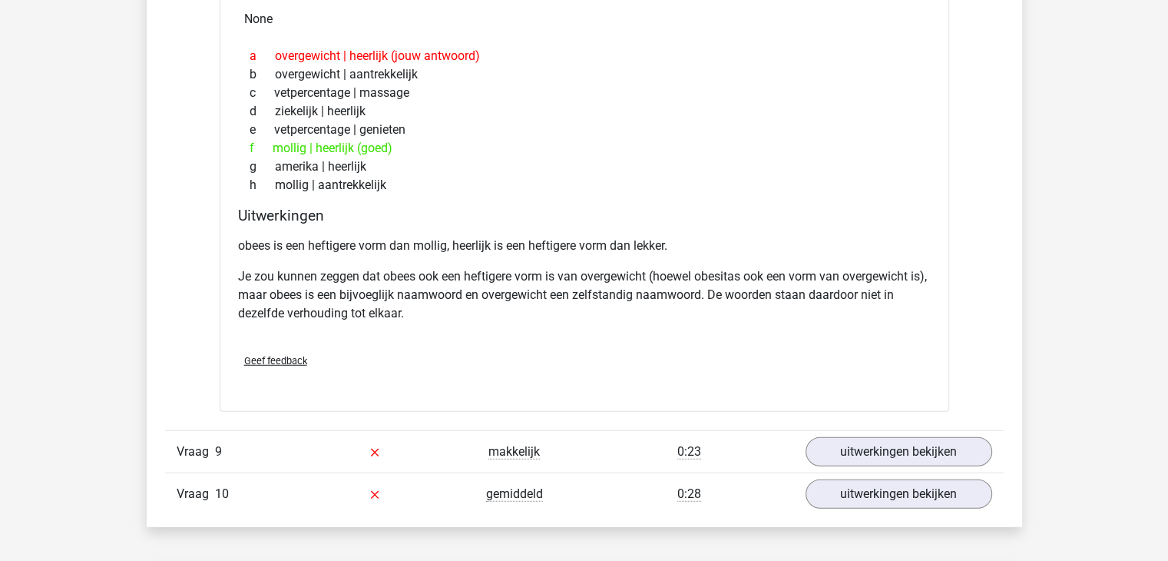
scroll to position [4110, 0]
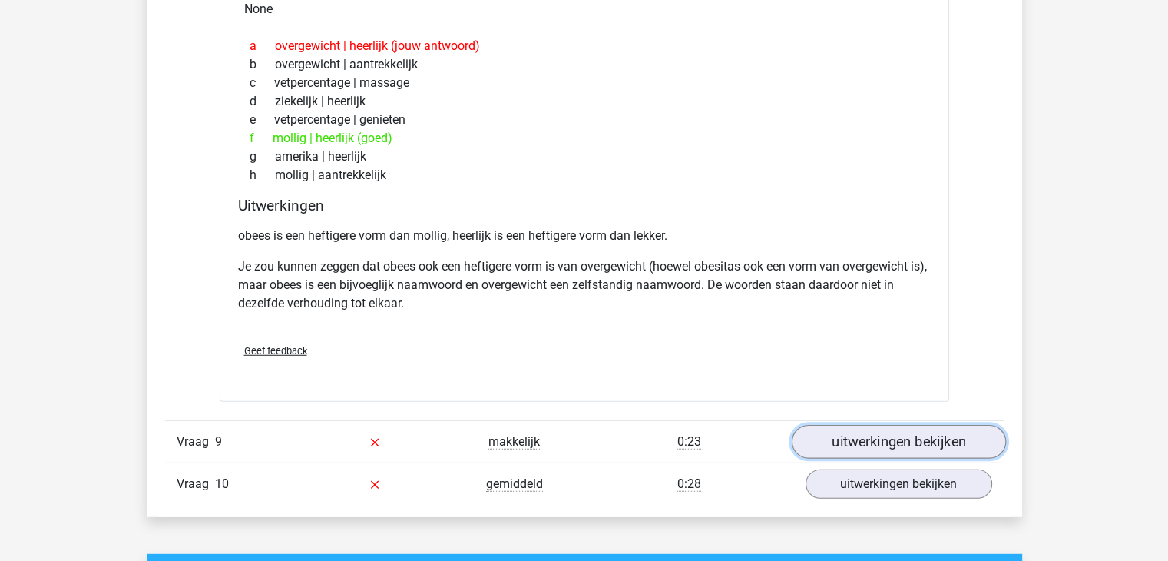
click at [909, 434] on link "uitwerkingen bekijken" at bounding box center [898, 442] width 214 height 34
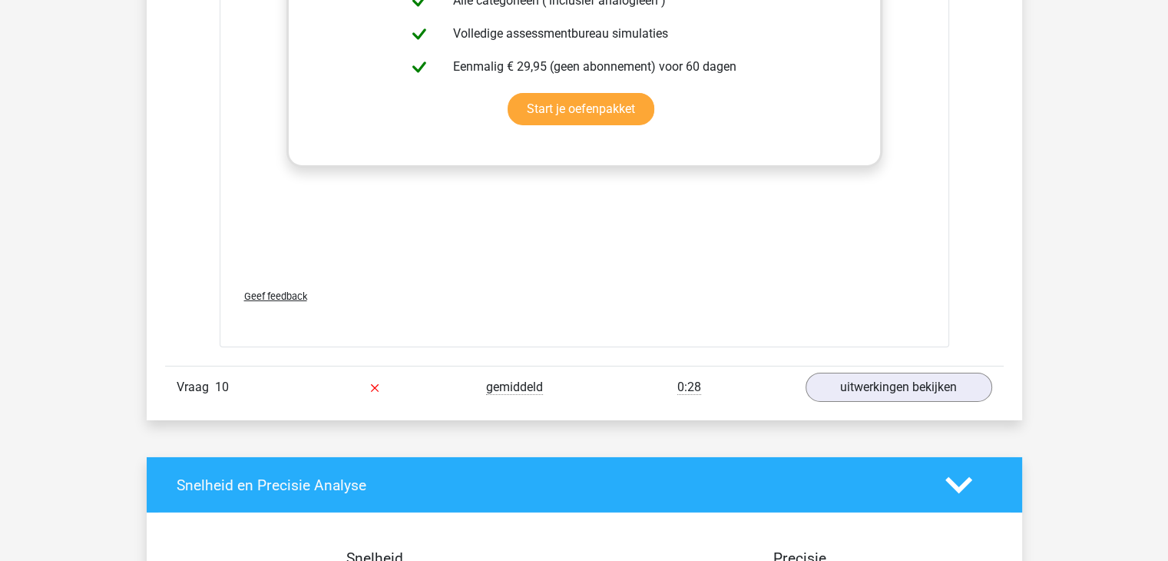
scroll to position [5052, 0]
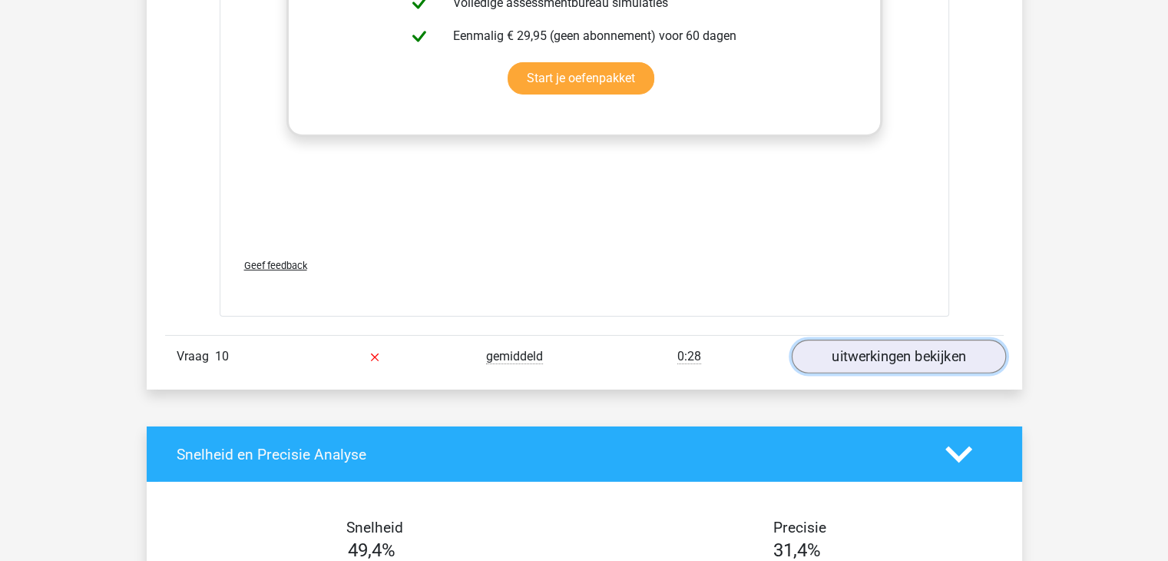
click at [919, 344] on link "uitwerkingen bekijken" at bounding box center [898, 356] width 214 height 34
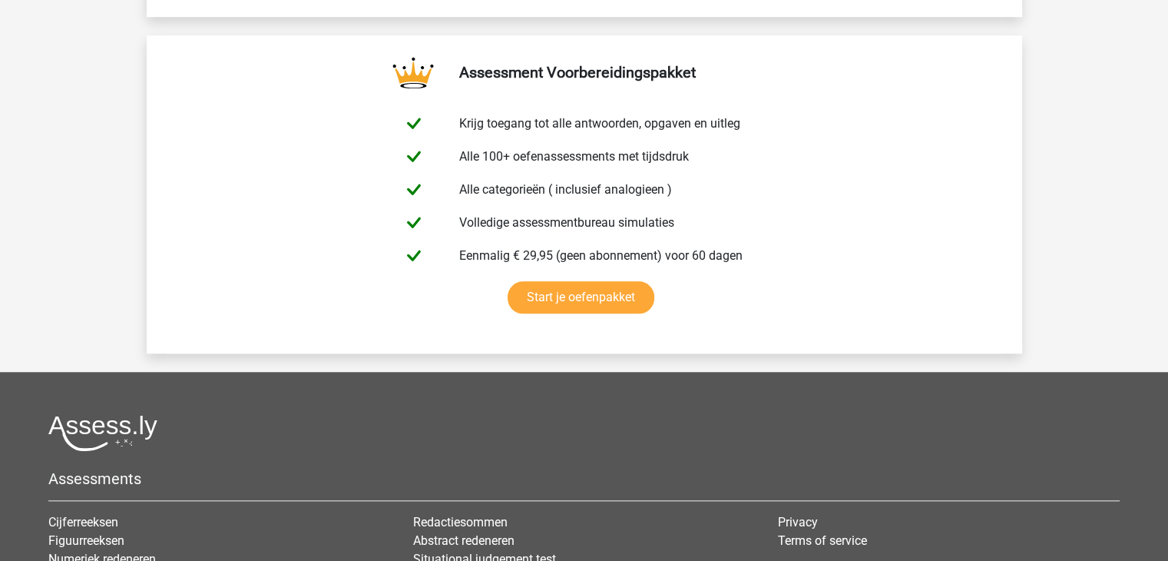
scroll to position [7171, 0]
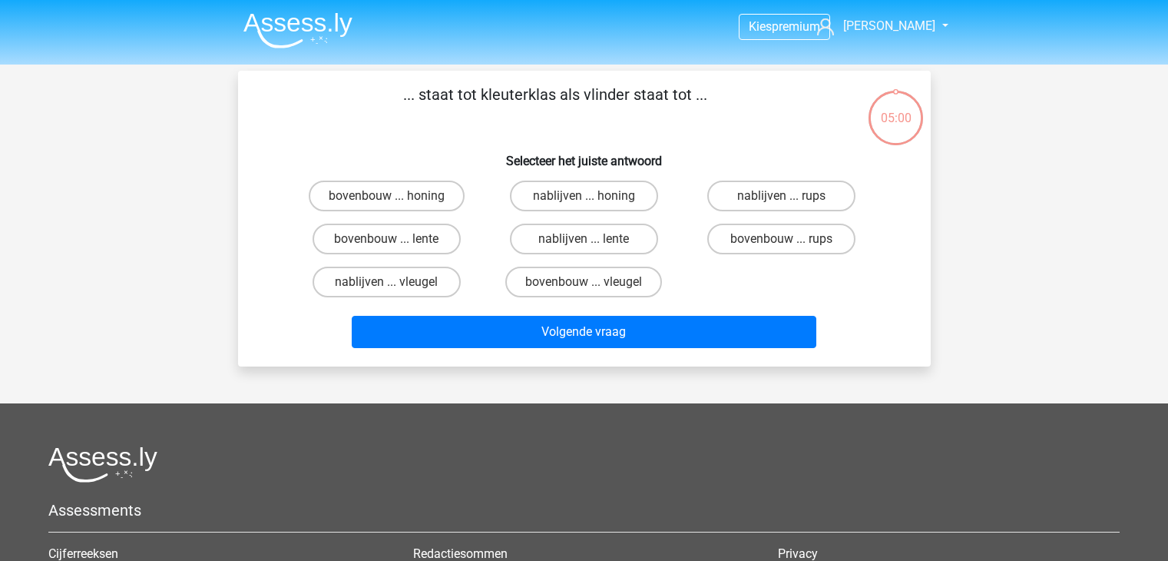
scroll to position [71, 0]
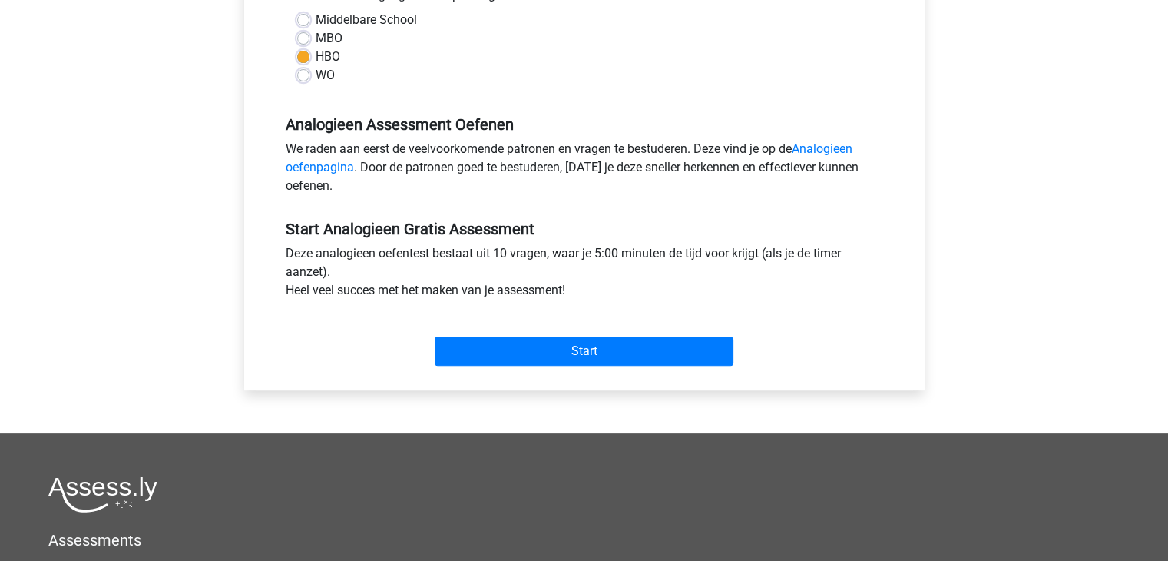
scroll to position [471, 0]
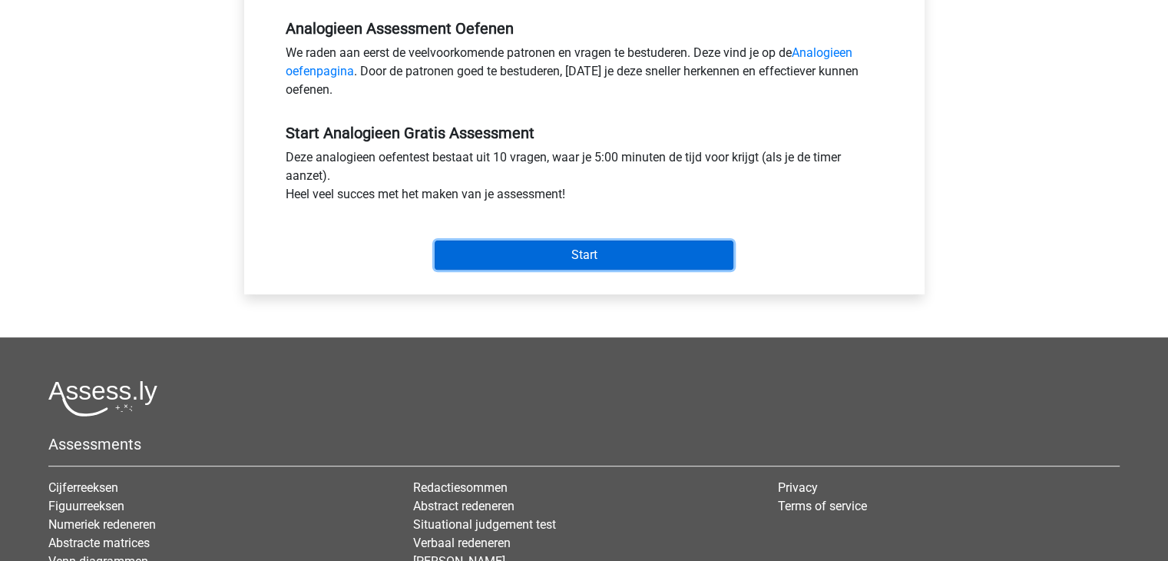
click at [587, 249] on input "Start" at bounding box center [584, 254] width 299 height 29
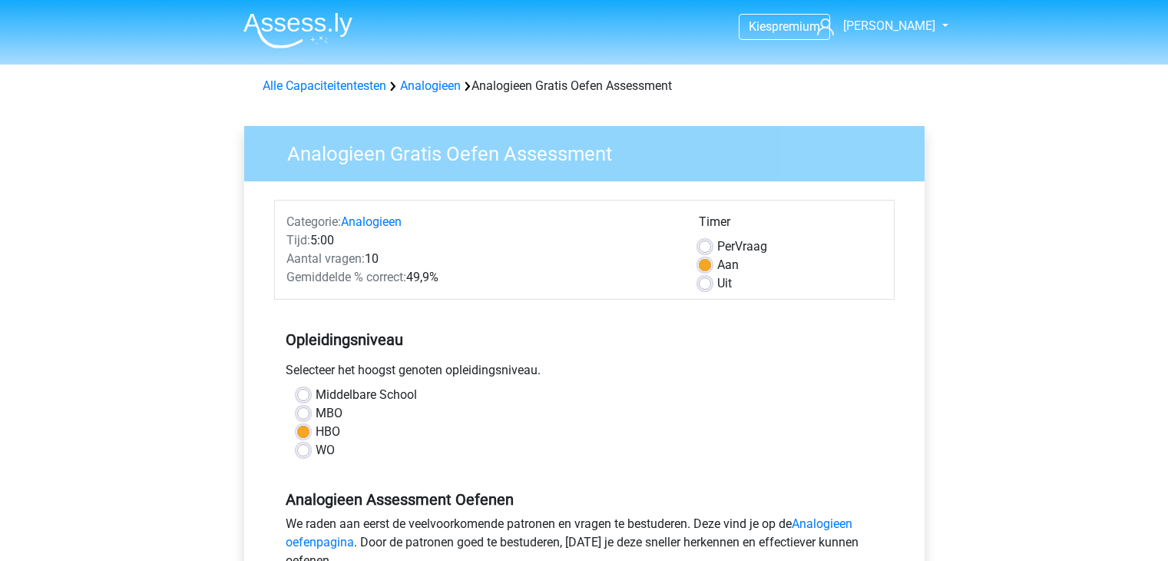
scroll to position [471, 0]
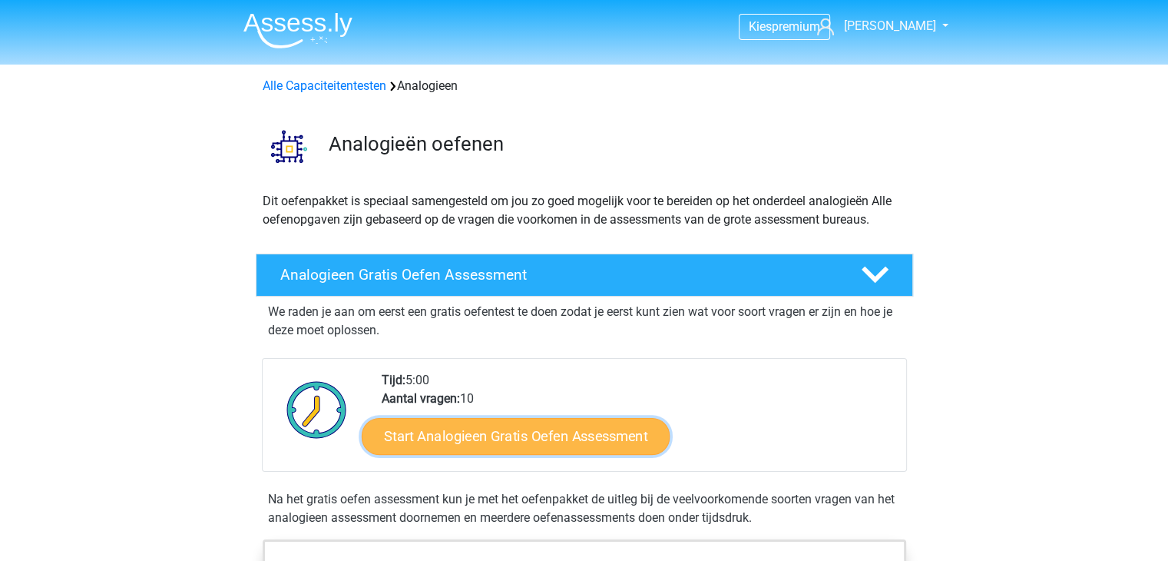
click at [593, 430] on link "Start Analogieen Gratis Oefen Assessment" at bounding box center [516, 435] width 308 height 37
